Goal: Information Seeking & Learning: Learn about a topic

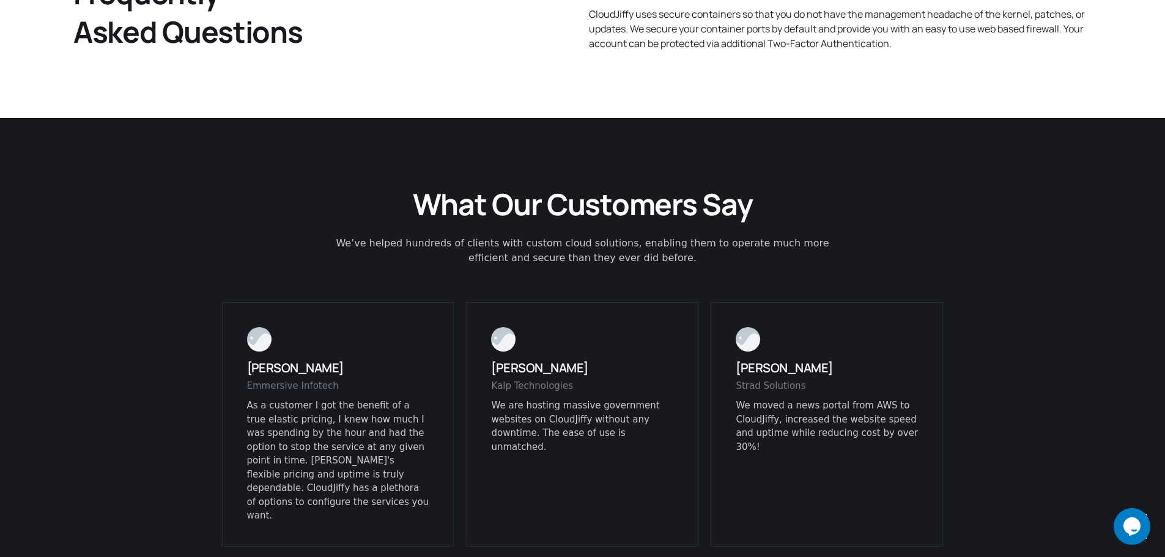
scroll to position [2936, 0]
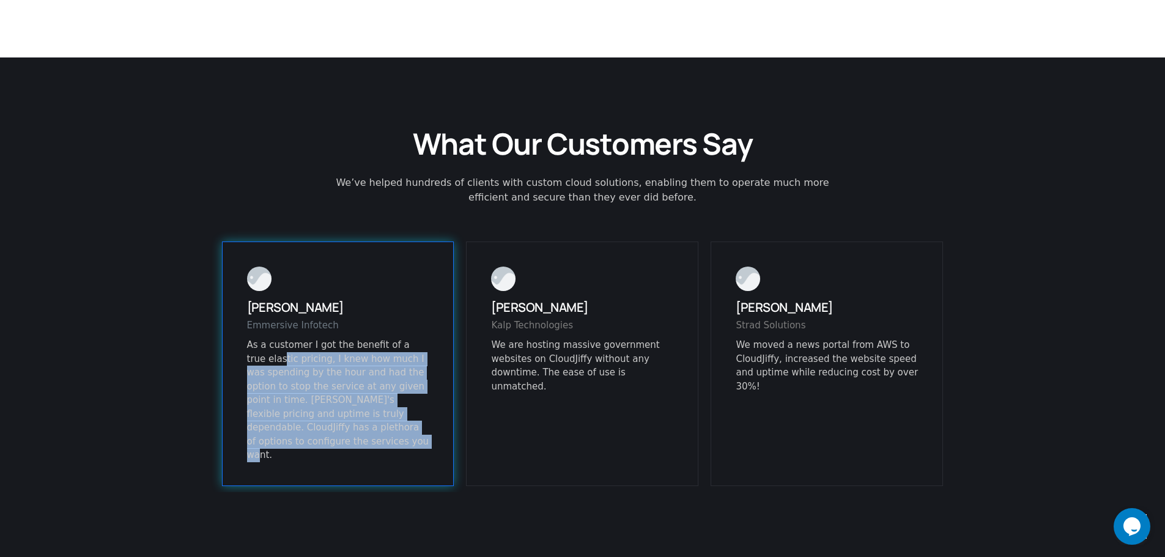
drag, startPoint x: 261, startPoint y: 332, endPoint x: 407, endPoint y: 417, distance: 169.1
click at [407, 417] on p "As a customer I got the benefit of a true elastic pricing, I knew how much I wa…" at bounding box center [338, 400] width 182 height 124
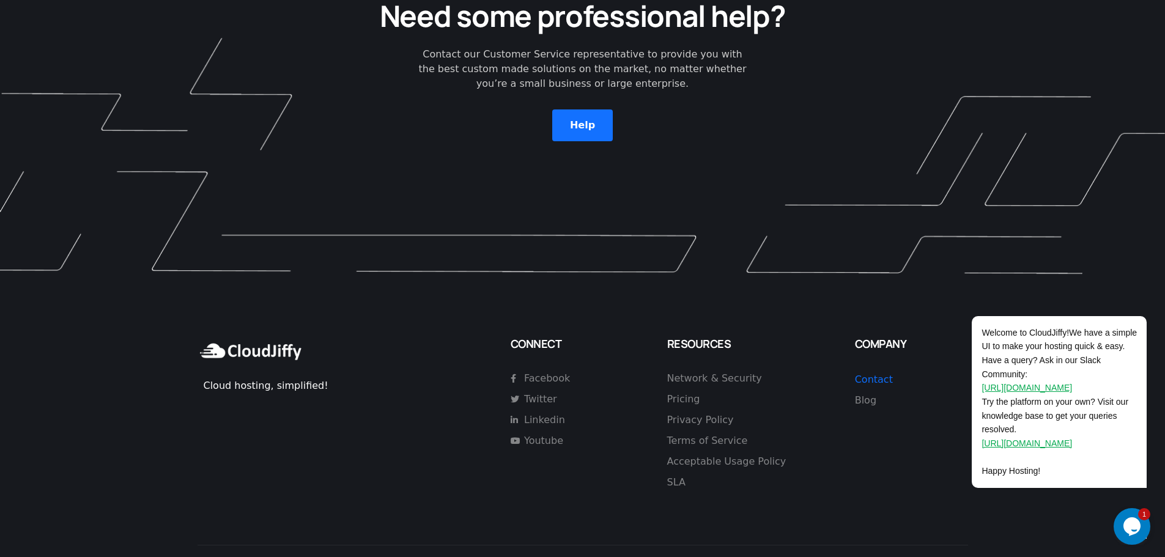
scroll to position [3502, 0]
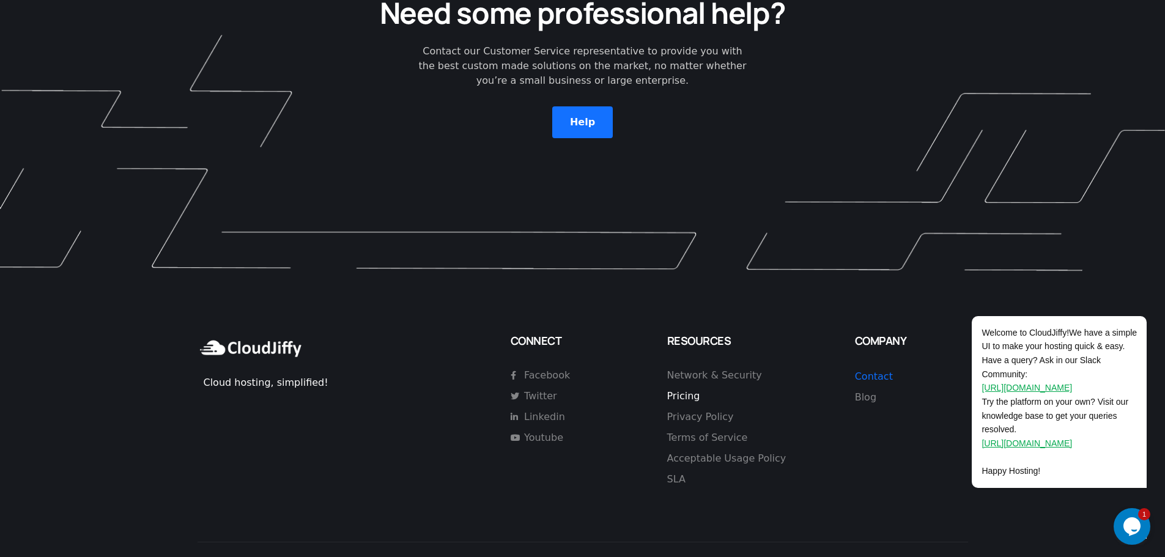
click at [680, 389] on span "Pricing" at bounding box center [683, 396] width 33 height 15
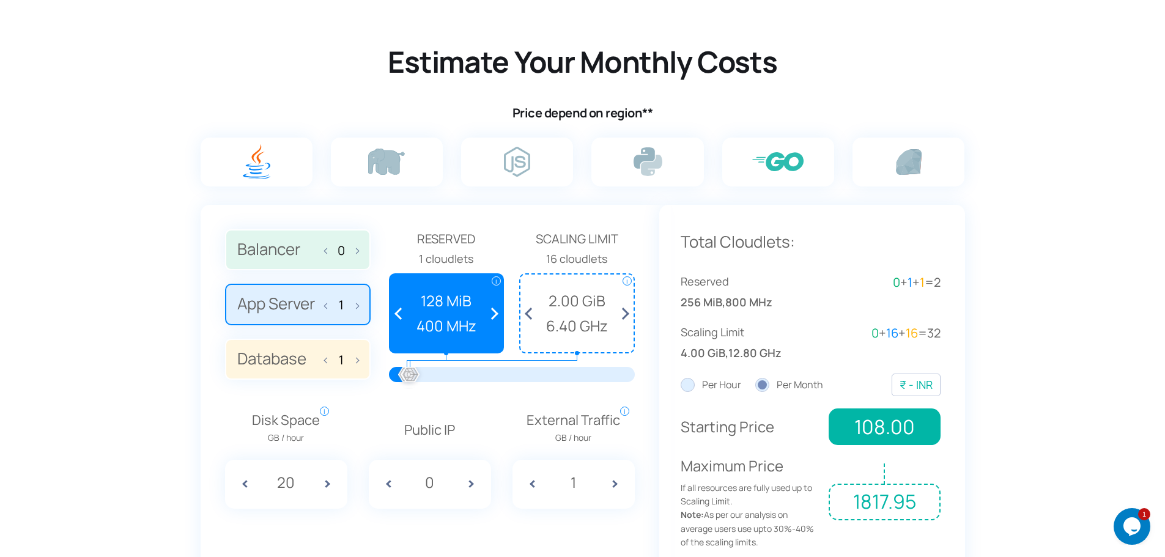
scroll to position [734, 0]
click at [798, 165] on img at bounding box center [777, 160] width 51 height 19
click at [0, 0] on input "radio" at bounding box center [0, 0] width 0 height 0
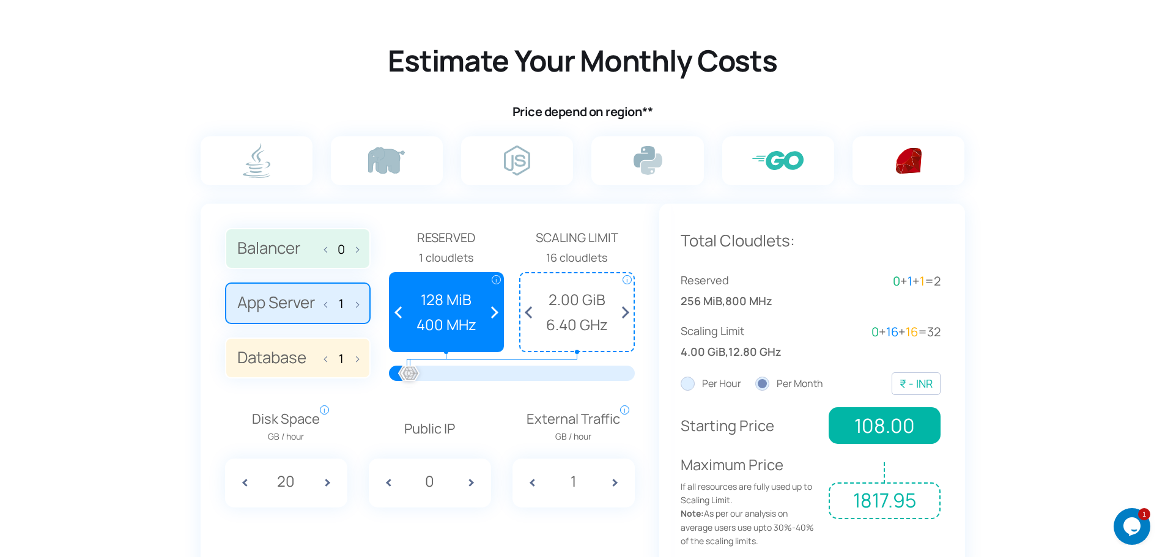
click at [910, 150] on img at bounding box center [909, 161] width 26 height 26
click at [0, 0] on input "radio" at bounding box center [0, 0] width 0 height 0
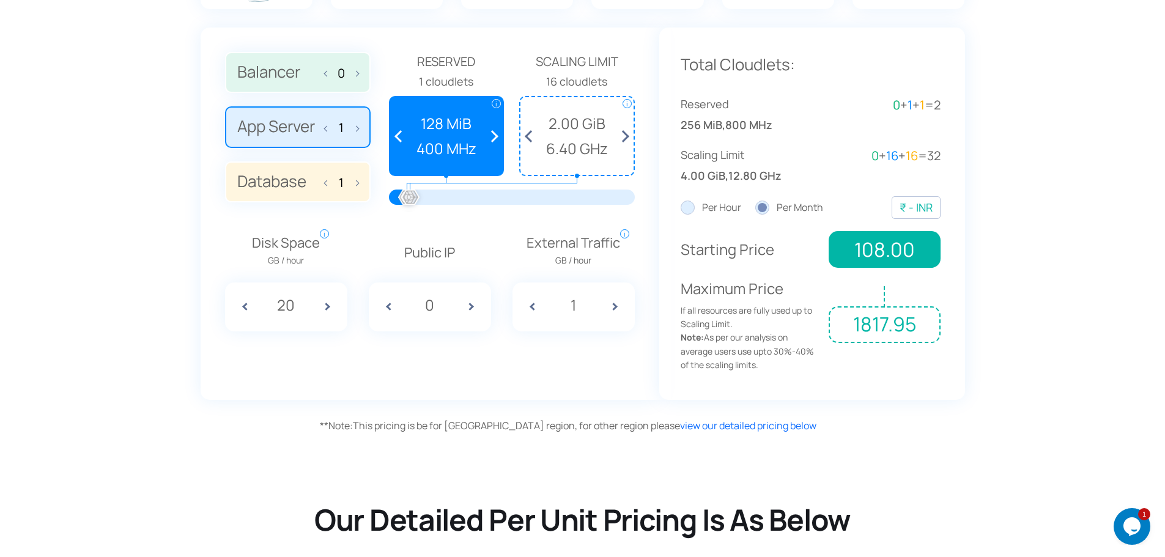
scroll to position [918, 0]
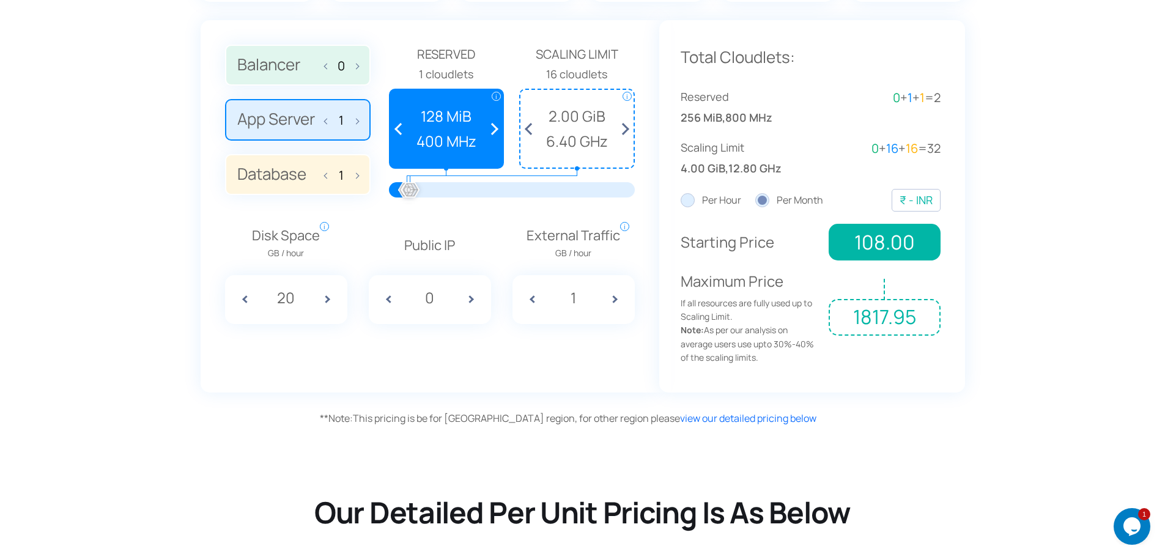
click at [628, 128] on span at bounding box center [622, 129] width 23 height 78
click at [528, 128] on span at bounding box center [532, 129] width 23 height 78
click at [493, 128] on span at bounding box center [491, 129] width 23 height 78
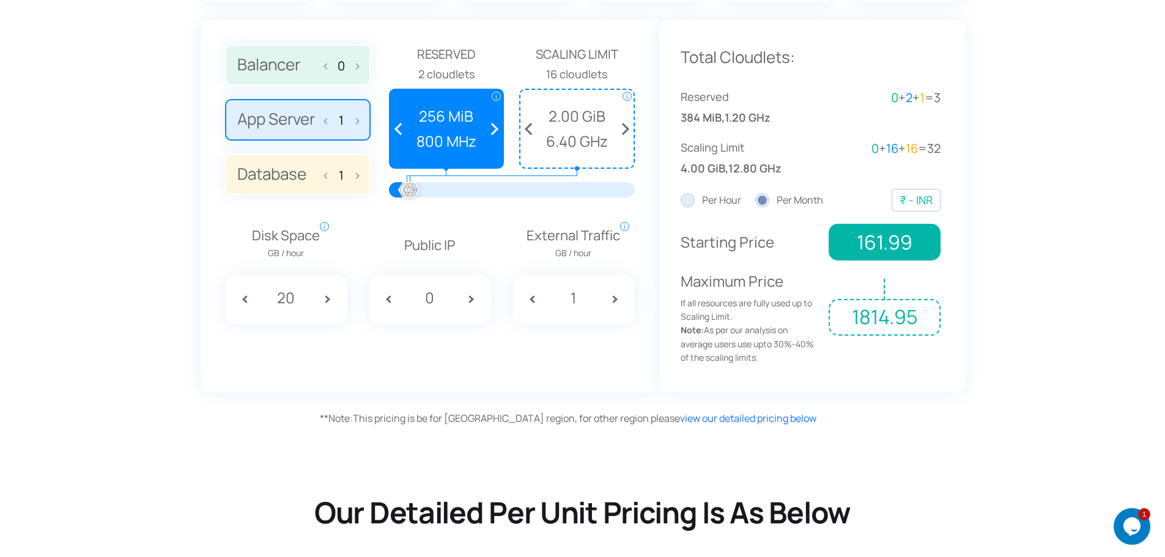
click at [493, 128] on span at bounding box center [491, 129] width 23 height 78
drag, startPoint x: 412, startPoint y: 182, endPoint x: 463, endPoint y: 190, distance: 51.4
click at [463, 190] on div "Reserved 5 cloudlets i Reserved Cloudlets Reserve the cloudlets to pay a fixed …" at bounding box center [512, 126] width 246 height 163
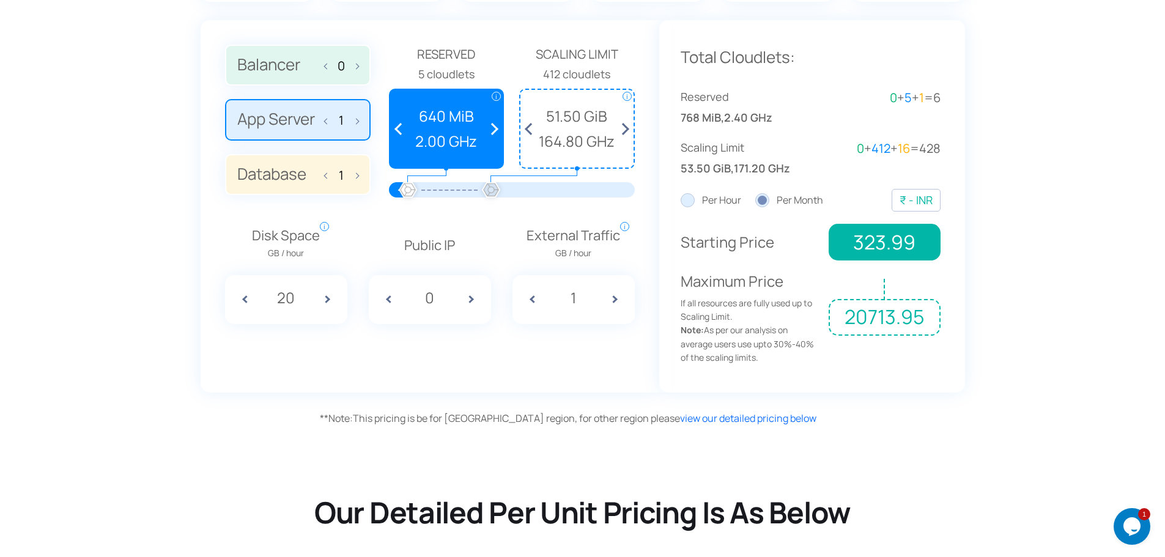
drag, startPoint x: 410, startPoint y: 185, endPoint x: 491, endPoint y: 190, distance: 80.9
click at [491, 190] on div at bounding box center [491, 190] width 27 height 27
drag, startPoint x: 491, startPoint y: 190, endPoint x: 583, endPoint y: 186, distance: 91.8
click at [583, 186] on div at bounding box center [582, 190] width 27 height 27
drag, startPoint x: 403, startPoint y: 185, endPoint x: 405, endPoint y: 191, distance: 6.4
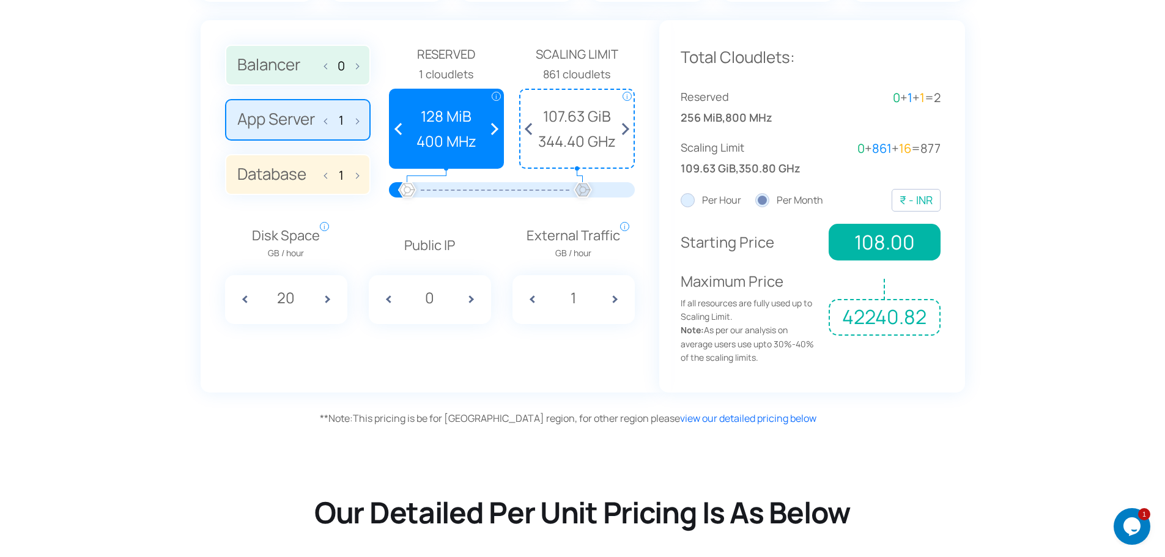
click at [380, 197] on div "Balancer 0 App Server 1 Database 1 Reserved" at bounding box center [430, 126] width 410 height 163
drag, startPoint x: 584, startPoint y: 186, endPoint x: 370, endPoint y: 186, distance: 213.5
click at [372, 186] on div "Balancer 0 App Server 1 Database 1 Reserved" at bounding box center [430, 126] width 410 height 163
click at [255, 179] on label "Database 1" at bounding box center [298, 175] width 146 height 42
click at [0, 0] on input "Database 1" at bounding box center [0, 0] width 0 height 0
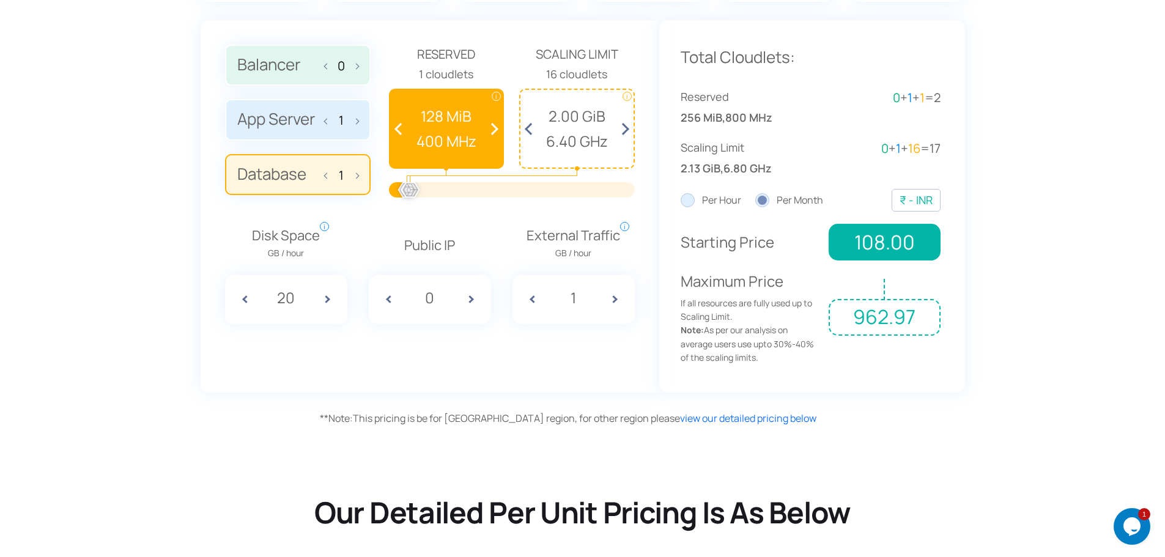
click at [328, 301] on span at bounding box center [332, 299] width 31 height 49
drag, startPoint x: 299, startPoint y: 298, endPoint x: 259, endPoint y: 289, distance: 41.3
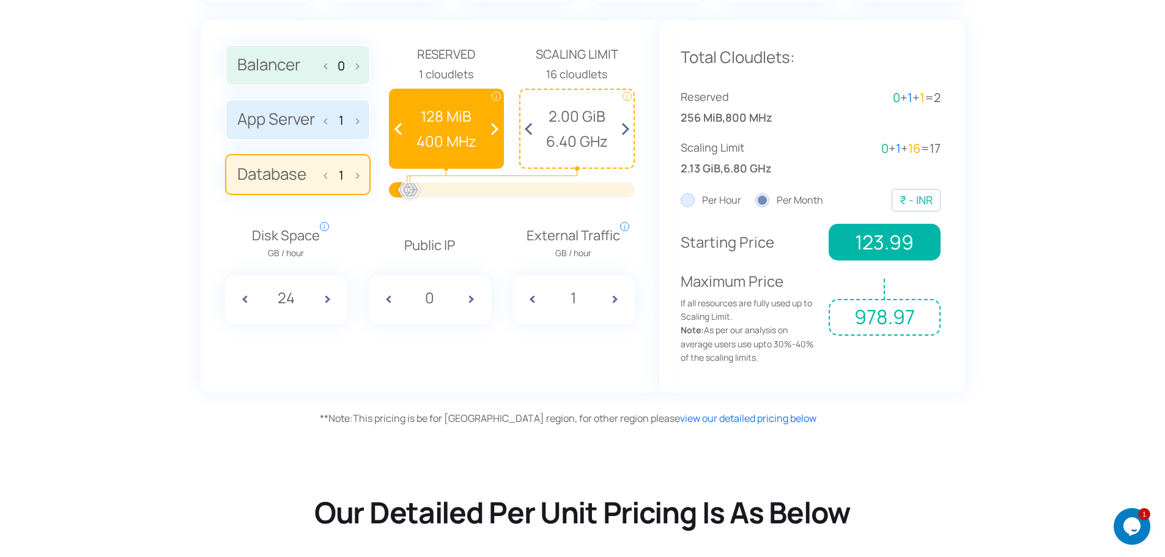
click at [259, 289] on div "24" at bounding box center [286, 299] width 122 height 49
type input "500"
click at [393, 366] on div "Balancer 0 App Server 1 Database 1 Reserved 1 cloudlets i i" at bounding box center [430, 206] width 459 height 373
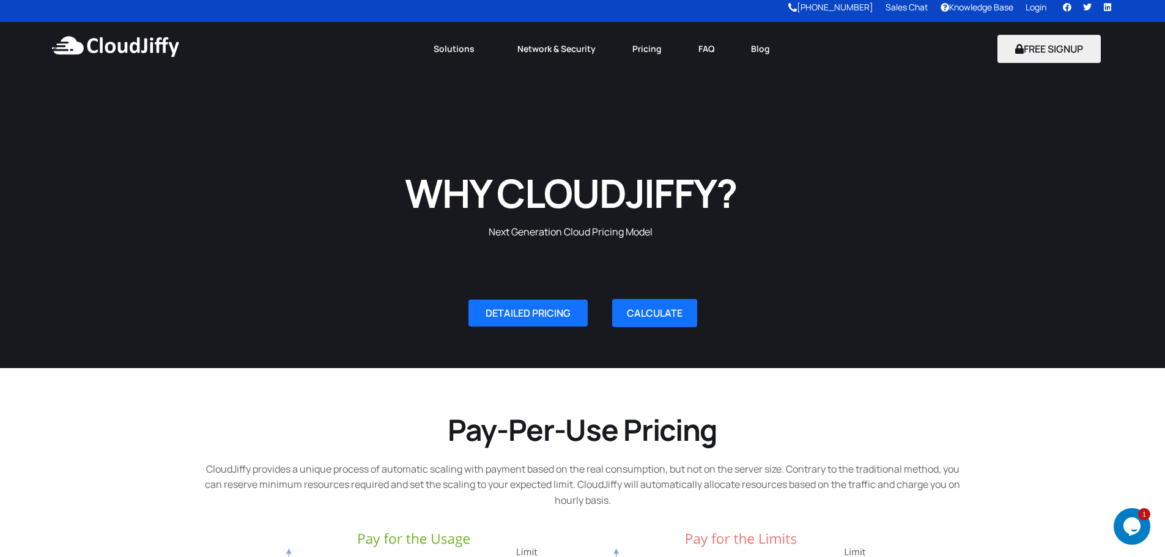
scroll to position [0, 0]
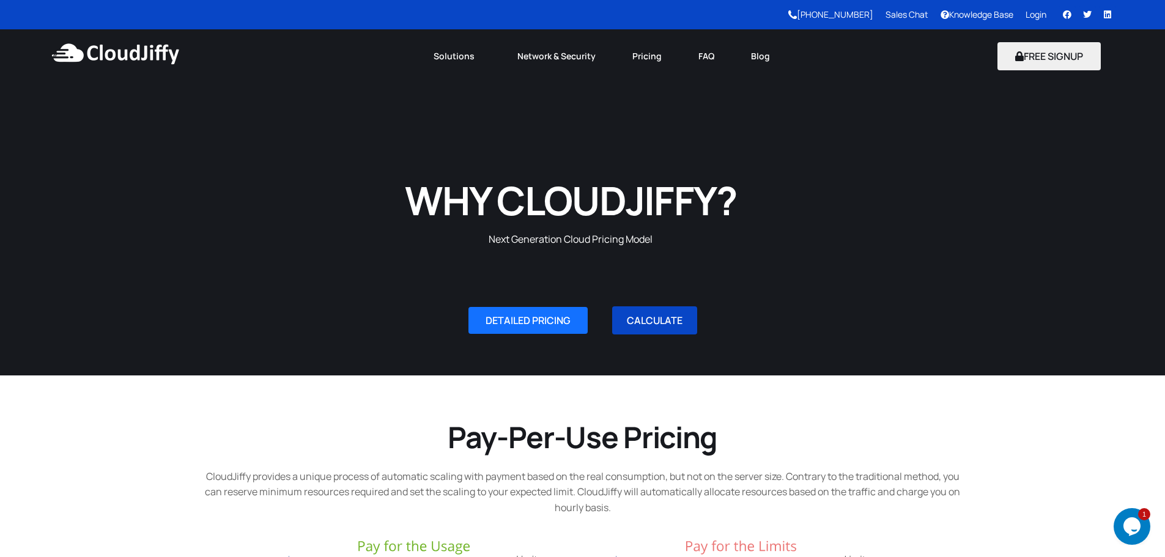
click at [677, 313] on link "CALCULATE" at bounding box center [654, 320] width 85 height 28
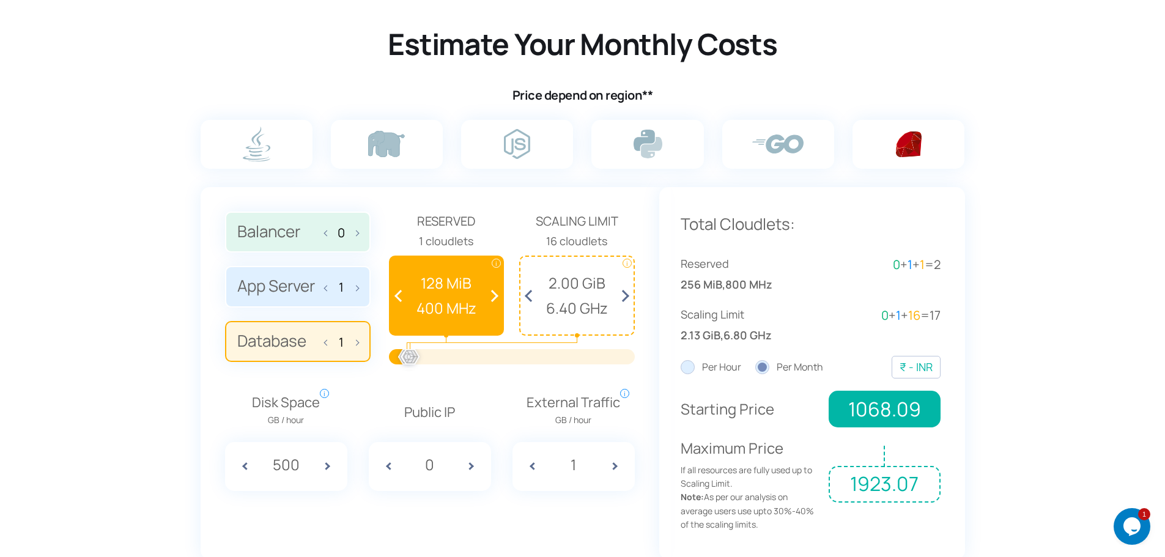
scroll to position [751, 0]
